Goal: Information Seeking & Learning: Learn about a topic

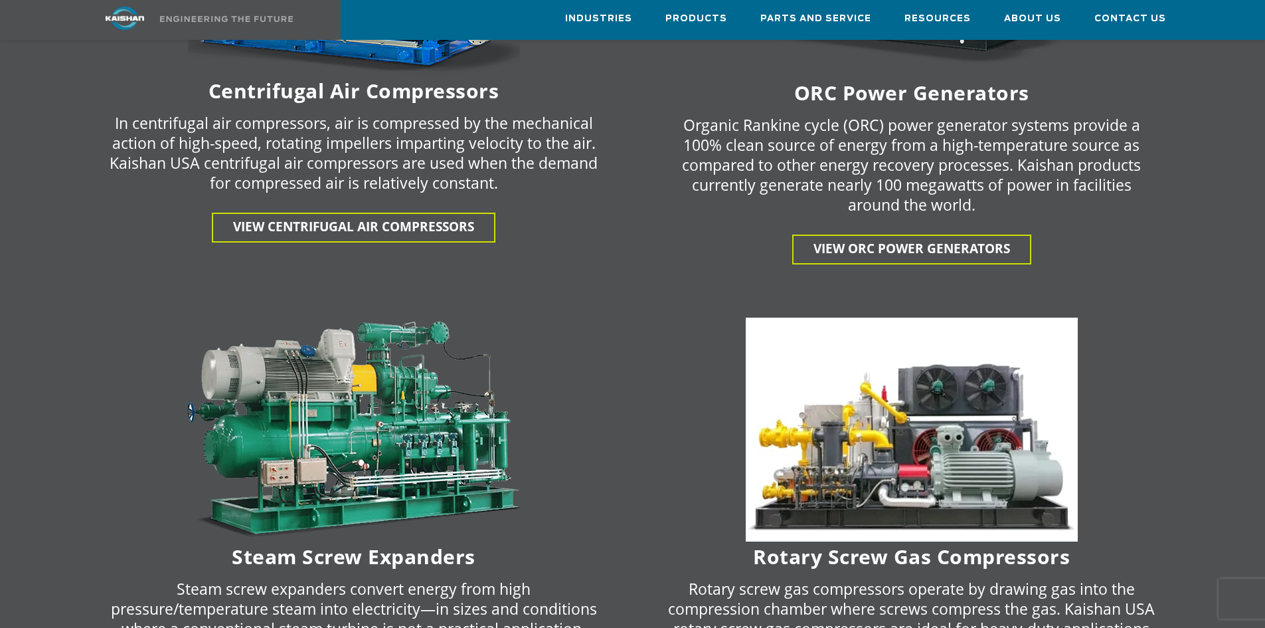
scroll to position [2590, 0]
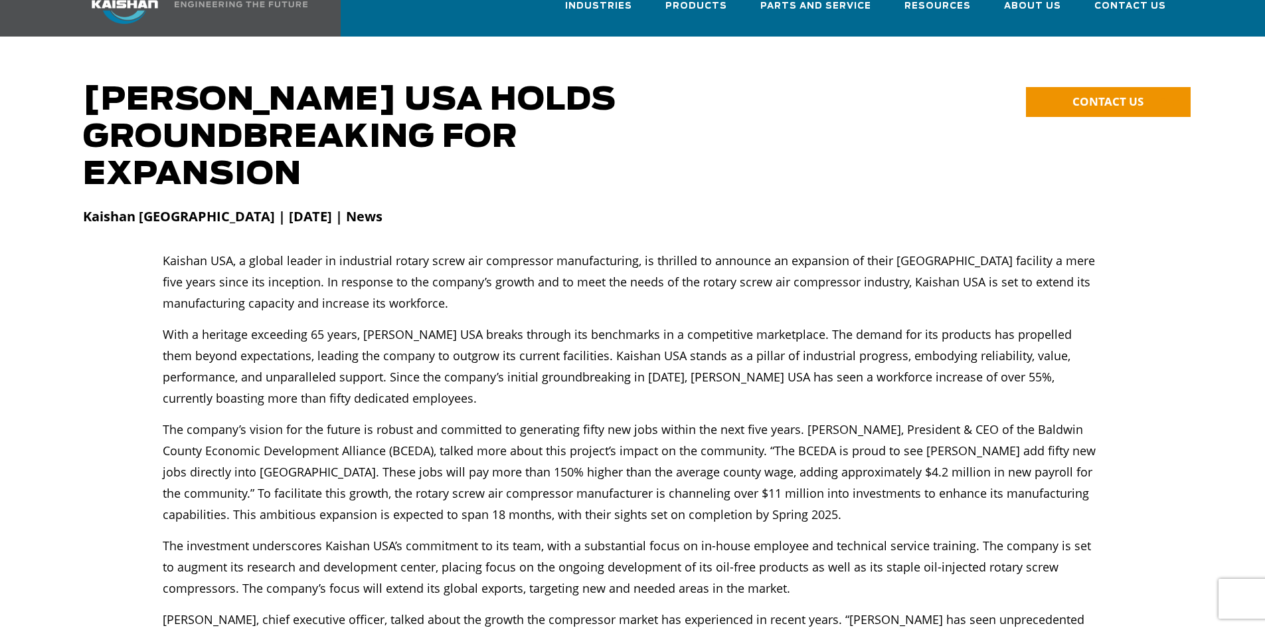
scroll to position [66, 0]
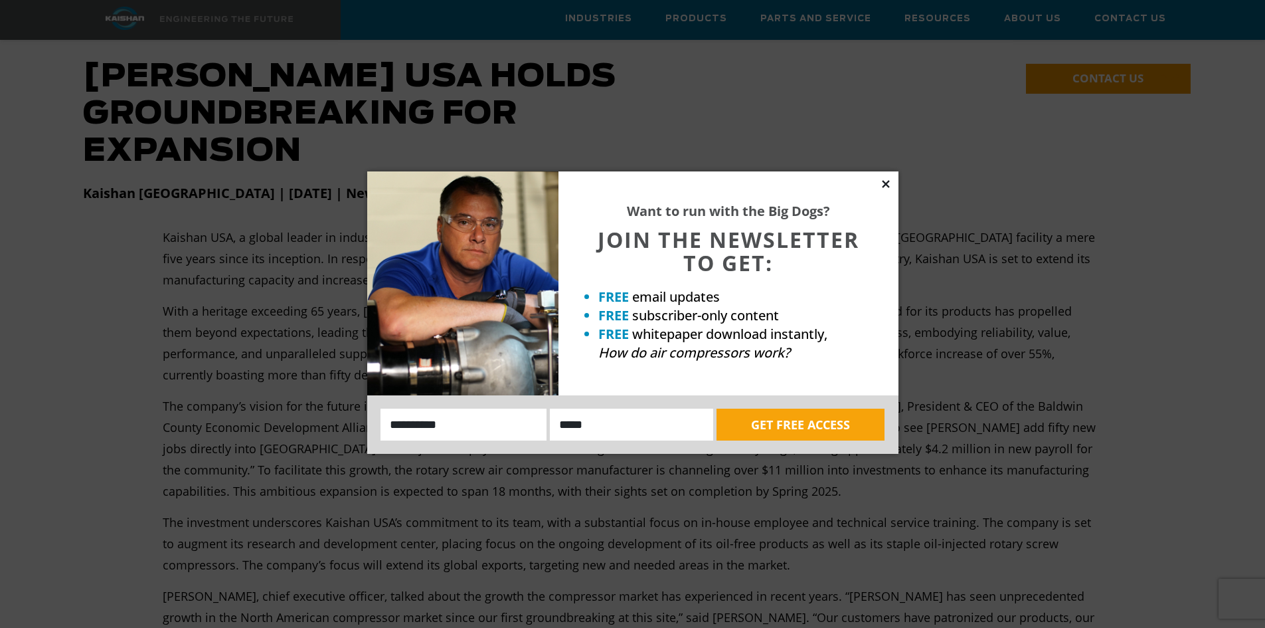
click at [885, 180] on icon at bounding box center [886, 184] width 12 height 12
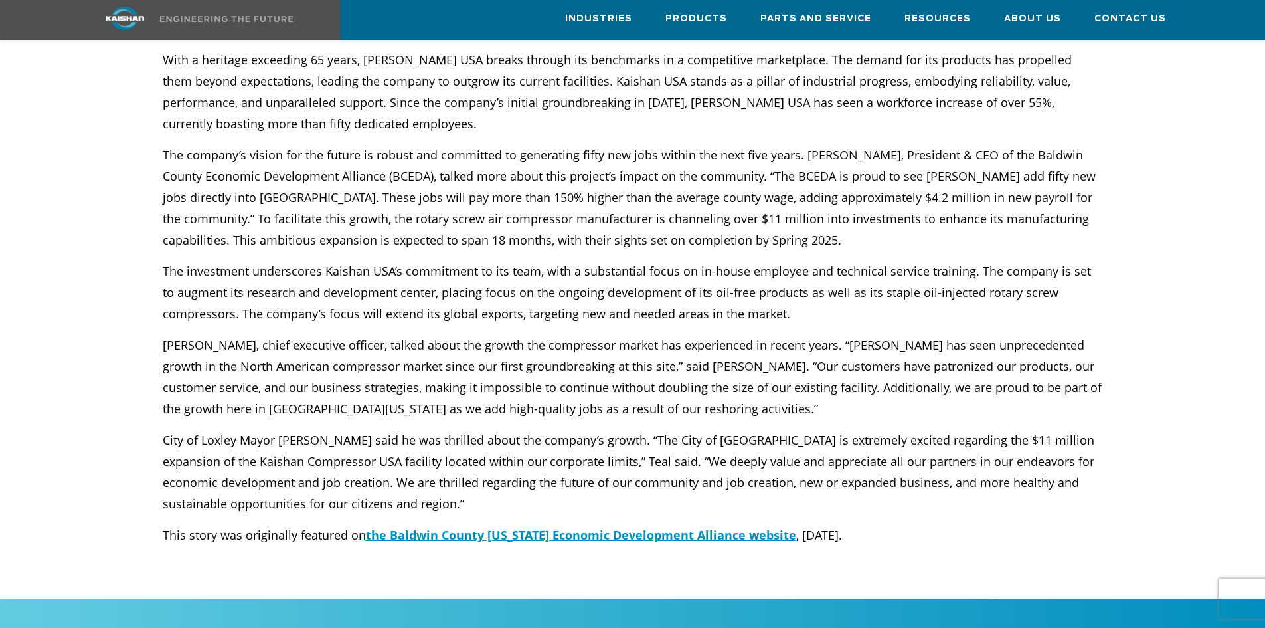
scroll to position [332, 0]
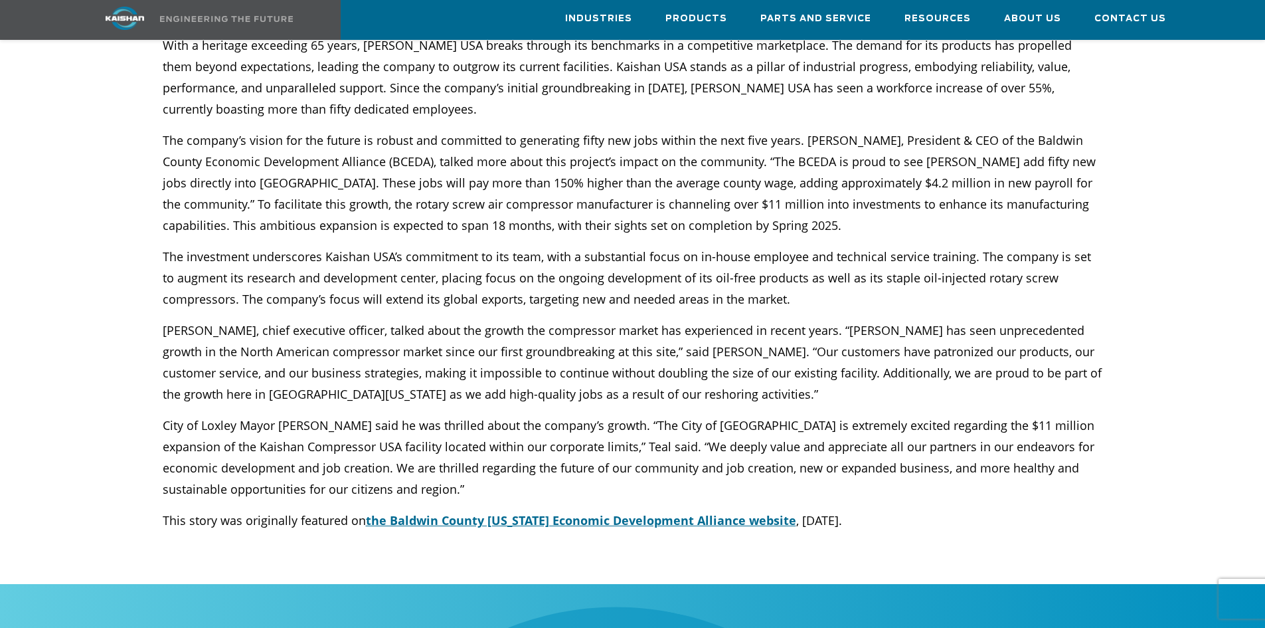
click at [418, 512] on span "the Baldwin County [US_STATE] Economic Development Alliance website" at bounding box center [581, 520] width 430 height 16
